Goal: Task Accomplishment & Management: Manage account settings

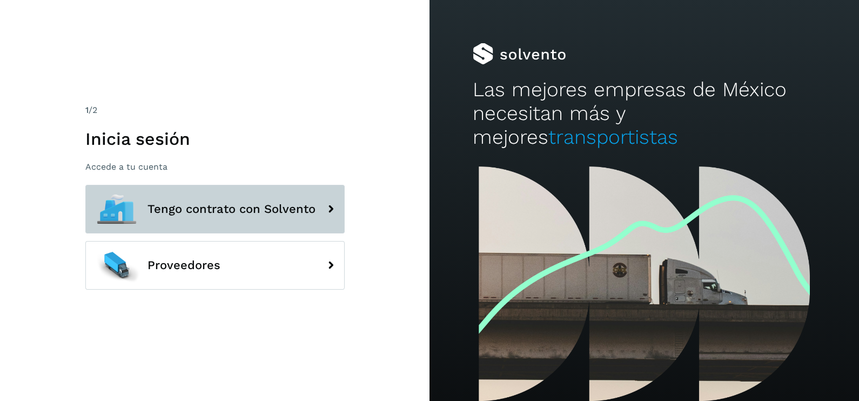
click at [297, 217] on button "Tengo contrato con Solvento" at bounding box center [214, 209] width 259 height 49
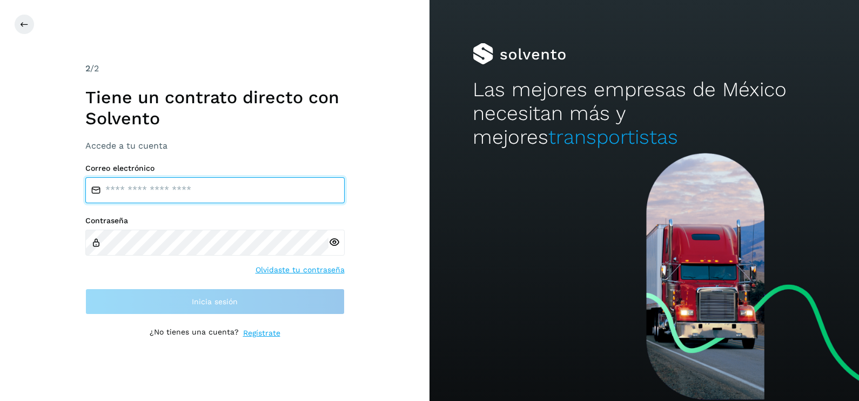
type input "**********"
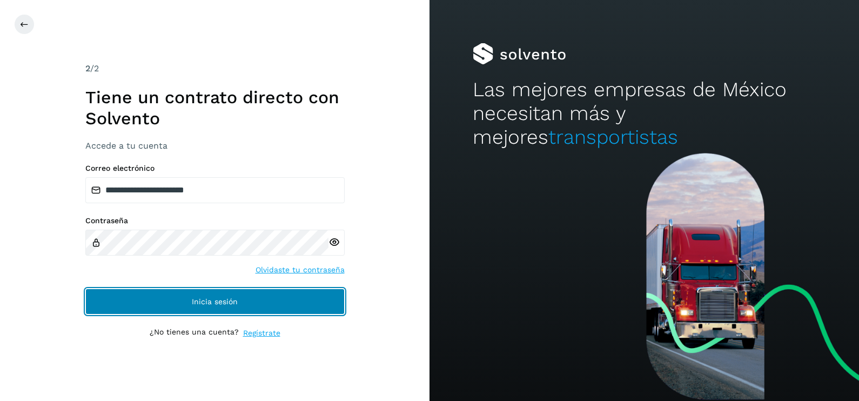
click at [294, 304] on button "Inicia sesión" at bounding box center [214, 301] width 259 height 26
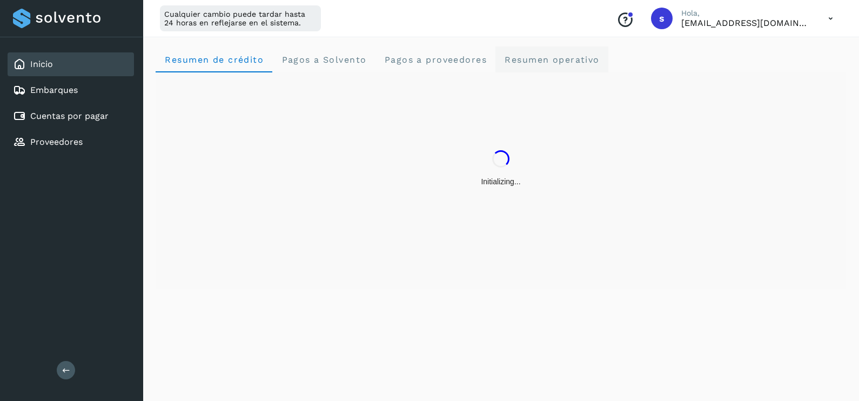
click at [552, 52] on operativo "Resumen operativo" at bounding box center [551, 59] width 113 height 26
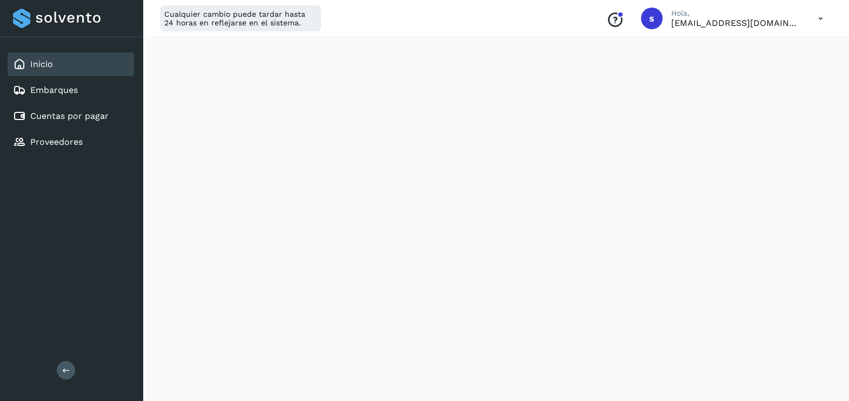
scroll to position [103, 0]
click at [30, 93] on link "Embarques" at bounding box center [54, 90] width 48 height 10
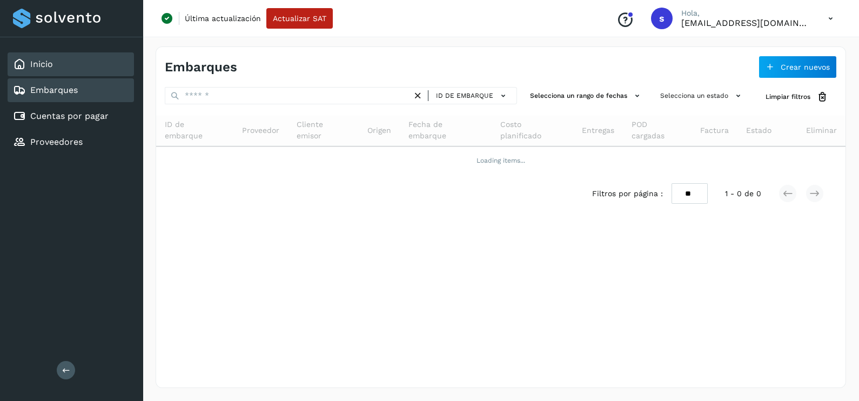
click at [54, 73] on div "Inicio" at bounding box center [71, 64] width 126 height 24
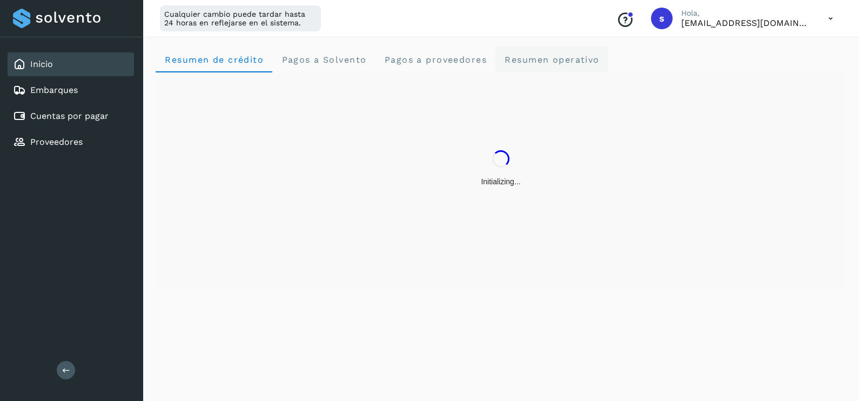
click at [541, 57] on span "Resumen operativo" at bounding box center [552, 60] width 96 height 10
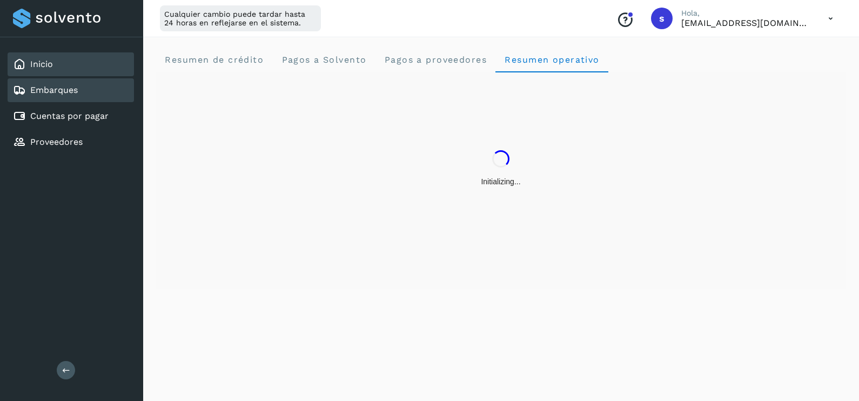
click at [27, 84] on div "Embarques" at bounding box center [45, 90] width 65 height 13
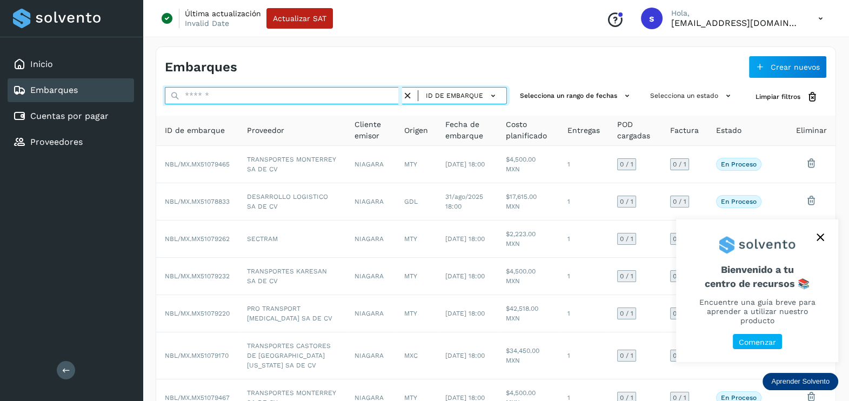
click at [239, 97] on input "text" at bounding box center [283, 95] width 237 height 17
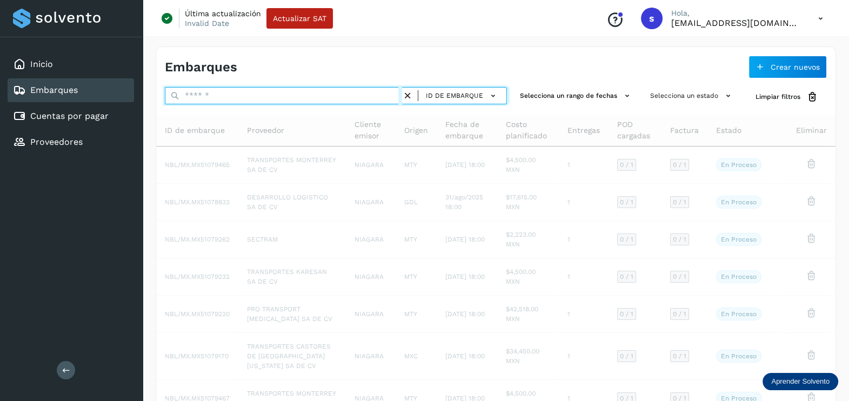
click at [239, 98] on input "text" at bounding box center [283, 95] width 237 height 17
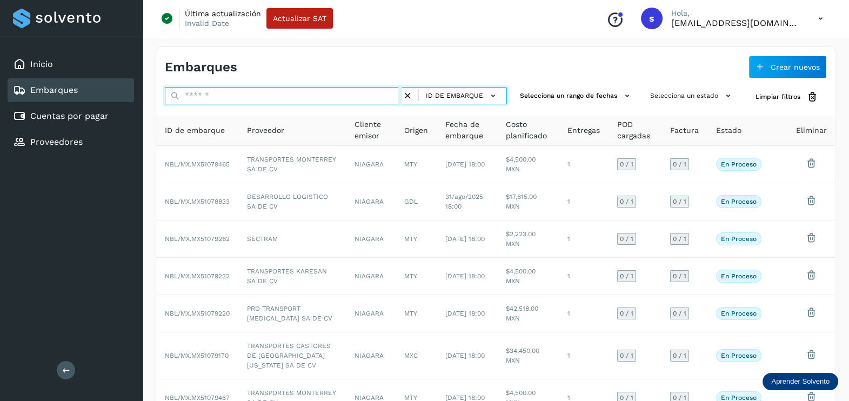
paste input "**********"
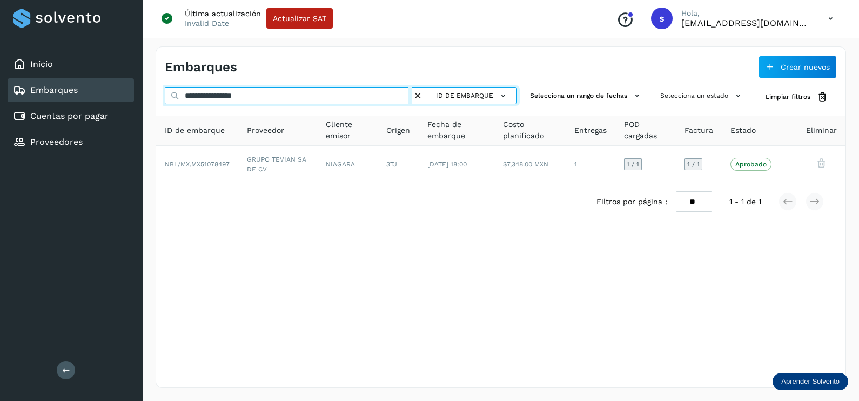
type input "**********"
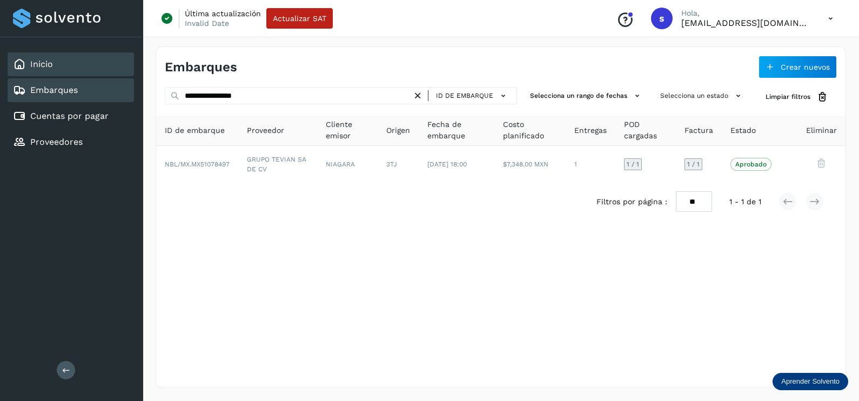
click at [65, 70] on div "Inicio" at bounding box center [71, 64] width 126 height 24
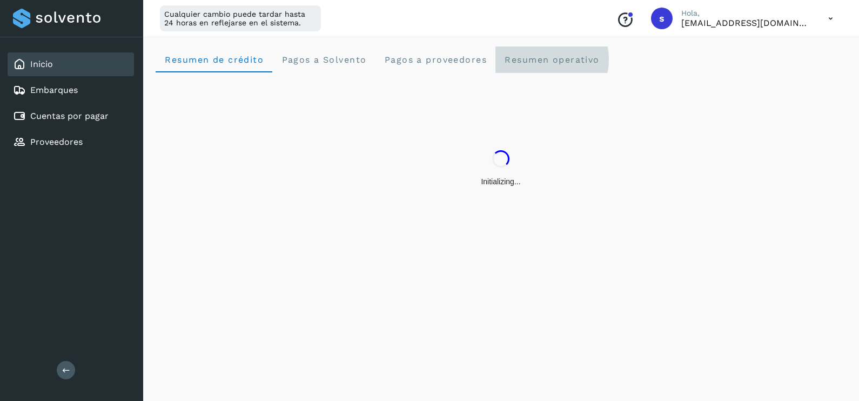
click at [592, 73] on div "Resumen de crédito Pagos a Solvento Pagos a proveedores Resumen operativo" at bounding box center [501, 167] width 690 height 242
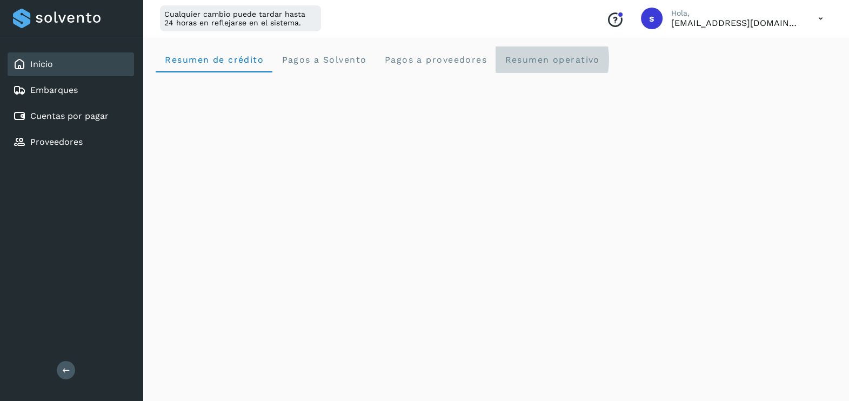
click at [558, 58] on span "Resumen operativo" at bounding box center [552, 60] width 96 height 10
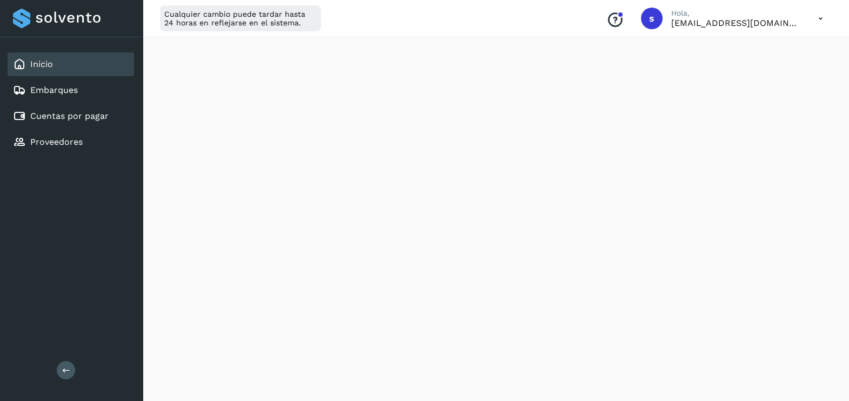
scroll to position [1223, 0]
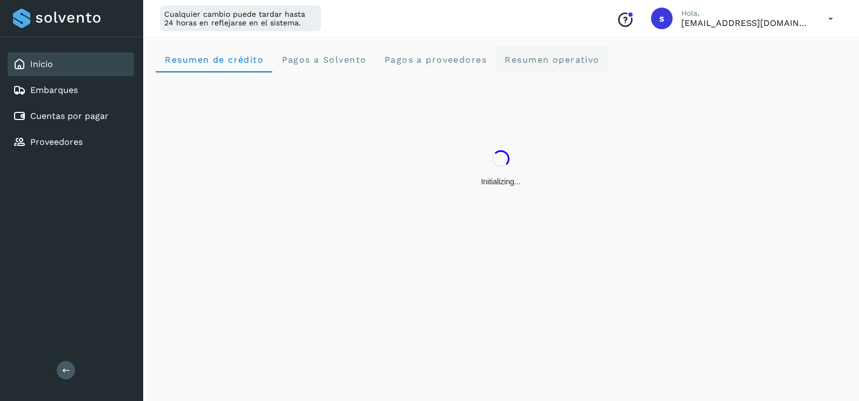
click at [562, 59] on span "Resumen operativo" at bounding box center [552, 60] width 96 height 10
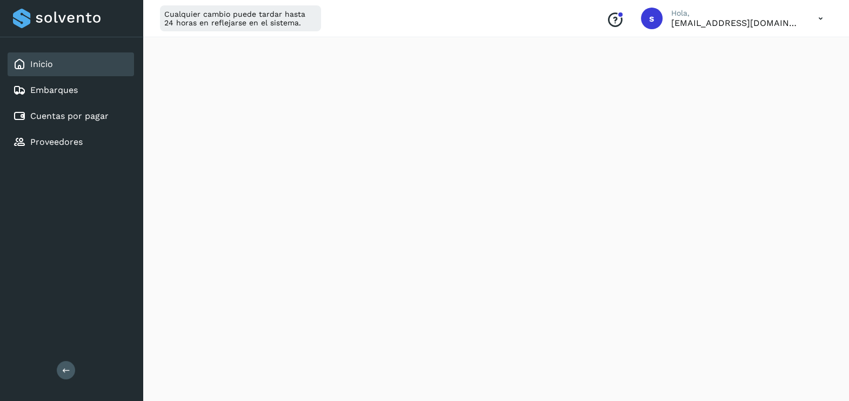
scroll to position [1251, 0]
